Goal: Navigation & Orientation: Understand site structure

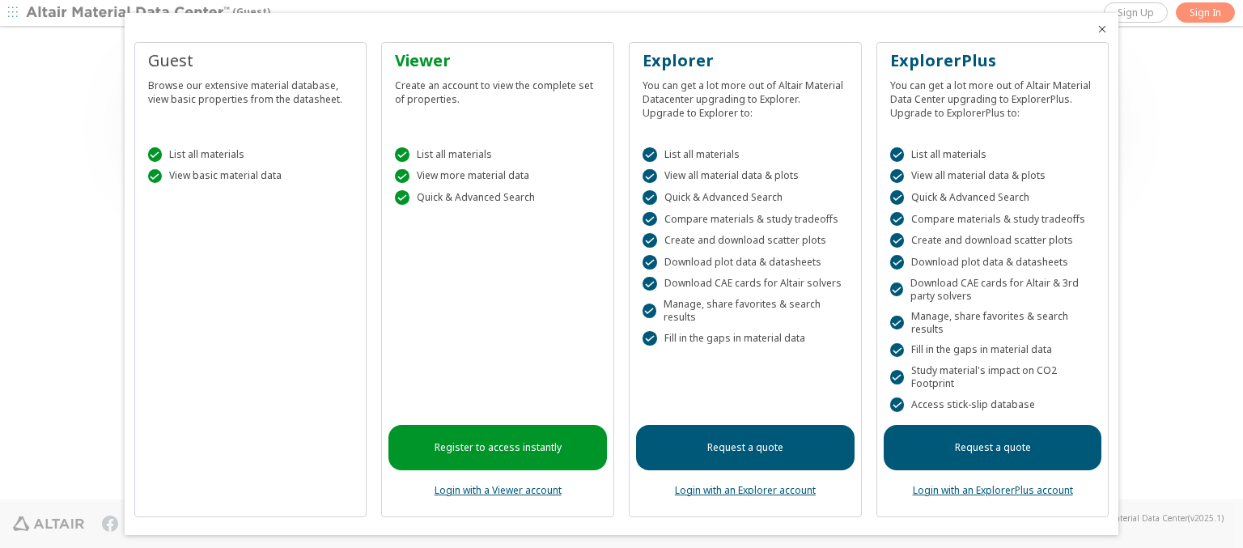
click at [1096, 29] on icon "Close" at bounding box center [1102, 29] width 13 height 13
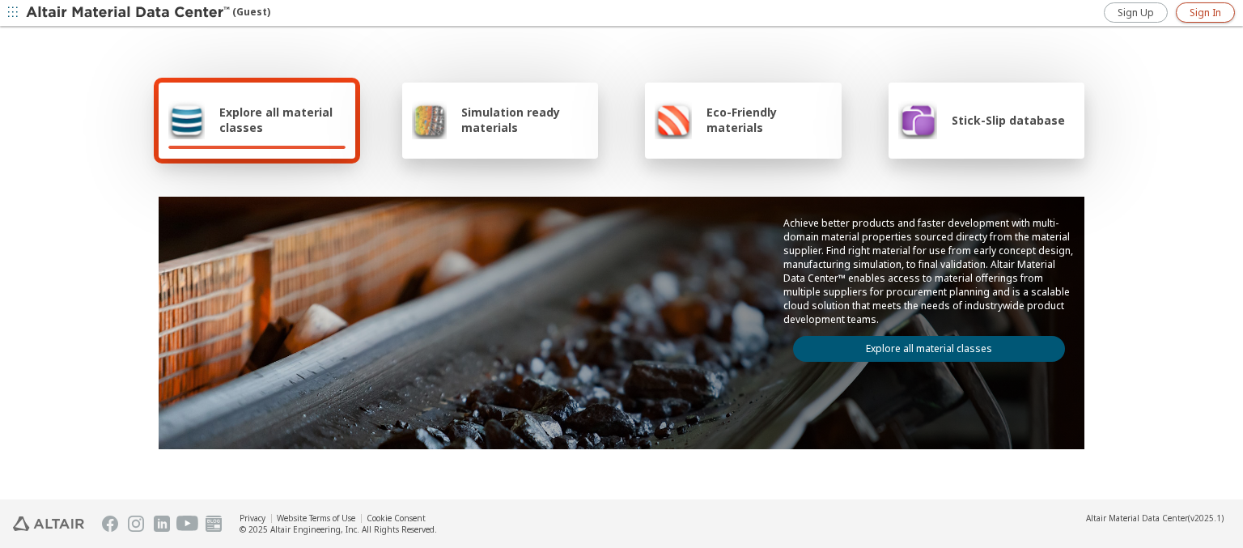
click at [1205, 12] on span "Sign In" at bounding box center [1206, 12] width 32 height 13
click at [129, 13] on img at bounding box center [129, 13] width 206 height 16
click at [276, 120] on span "Explore all material classes" at bounding box center [282, 119] width 126 height 31
click at [923, 345] on link "Explore all material classes" at bounding box center [929, 349] width 272 height 26
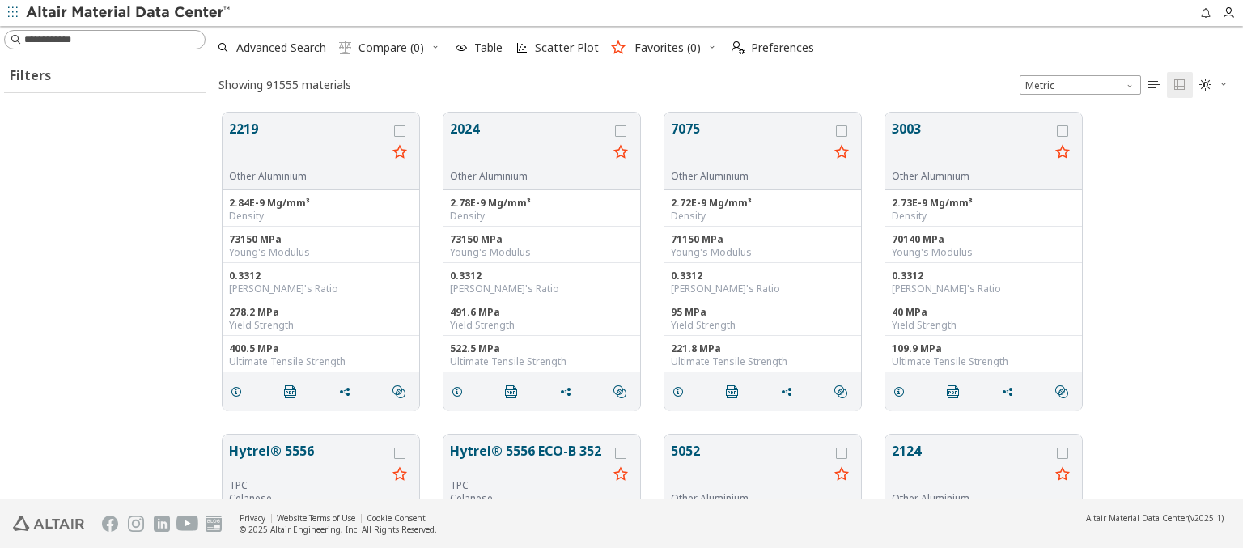
scroll to position [387, 1020]
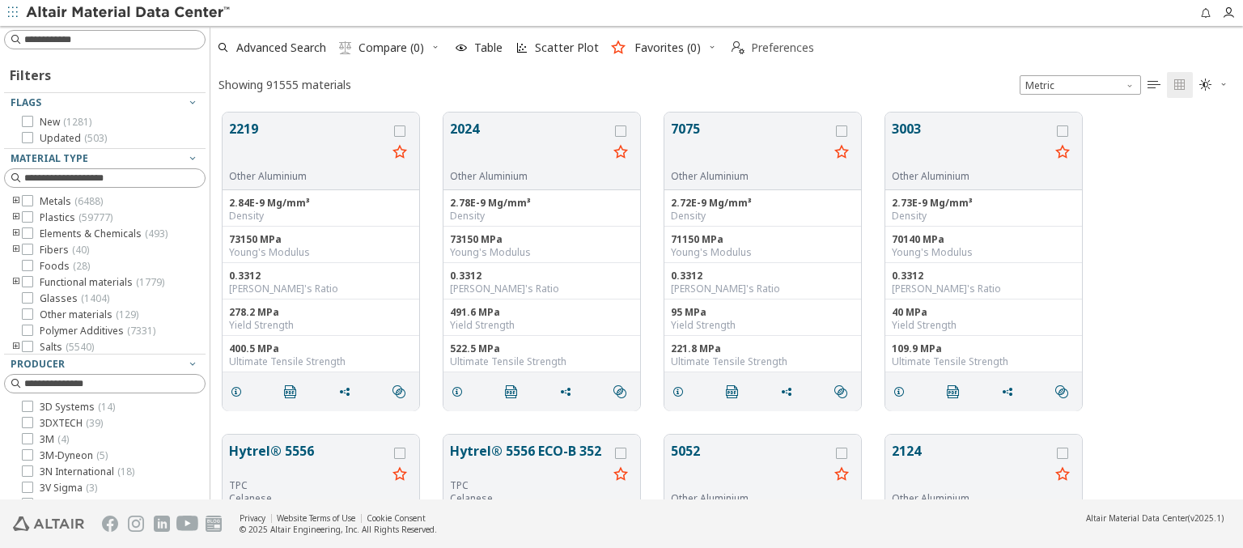
click at [768, 48] on span "Preferences" at bounding box center [782, 47] width 63 height 11
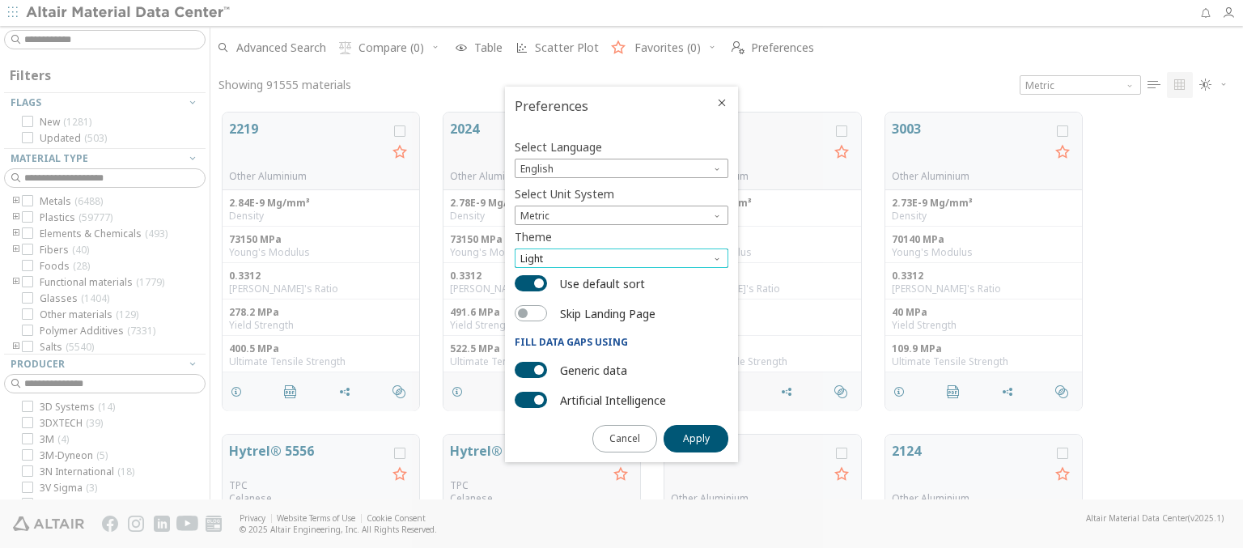
click at [622, 258] on span "Light" at bounding box center [622, 258] width 214 height 19
click at [545, 298] on span "Light Blue" at bounding box center [544, 297] width 45 height 13
click at [696, 437] on span "Apply" at bounding box center [696, 438] width 27 height 13
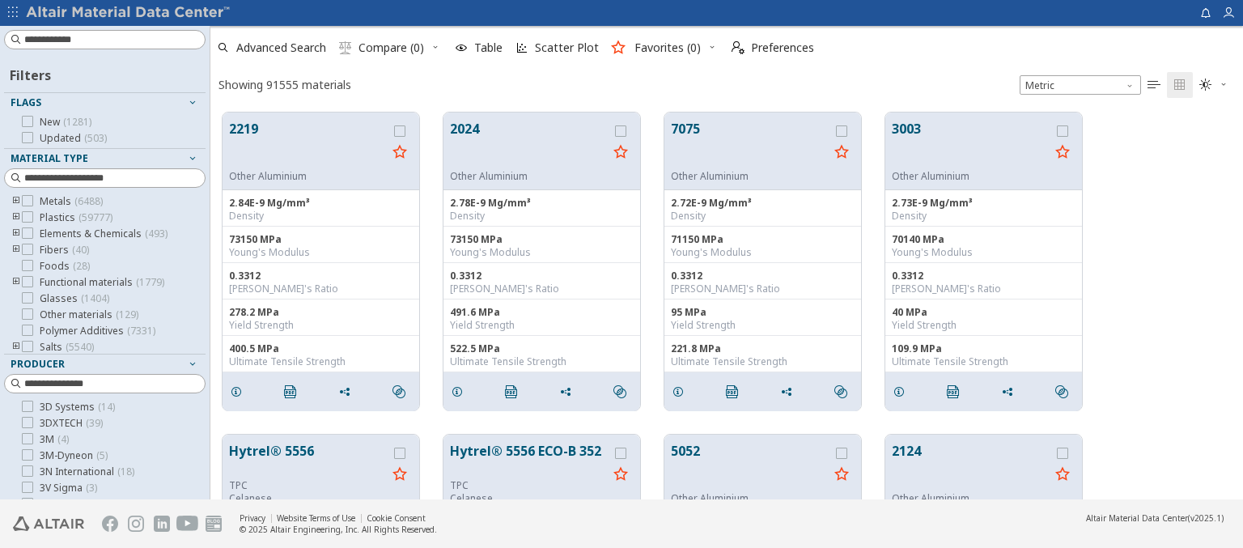
click at [129, 13] on img at bounding box center [129, 13] width 206 height 16
